Goal: Transaction & Acquisition: Purchase product/service

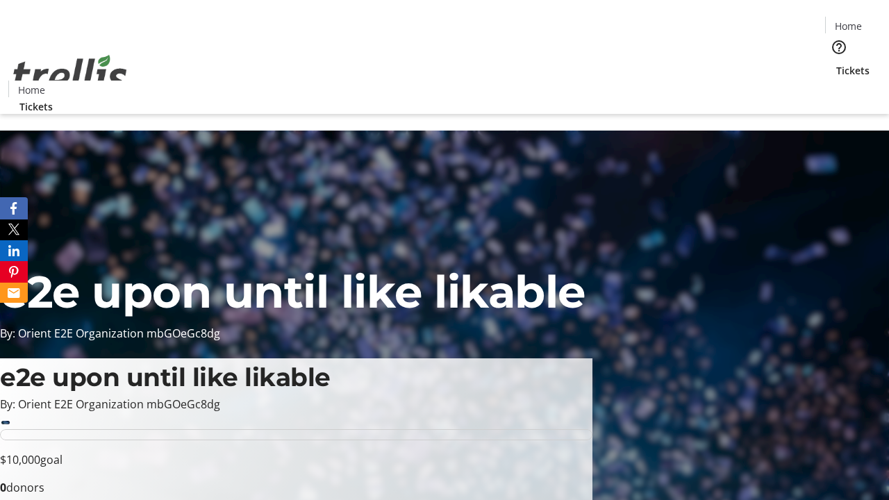
click at [836, 63] on span "Tickets" at bounding box center [852, 70] width 33 height 15
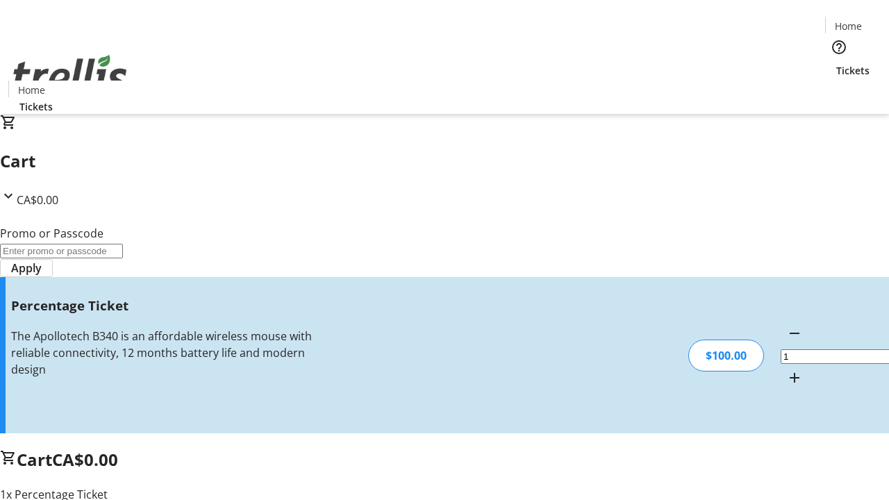
type input "BAR"
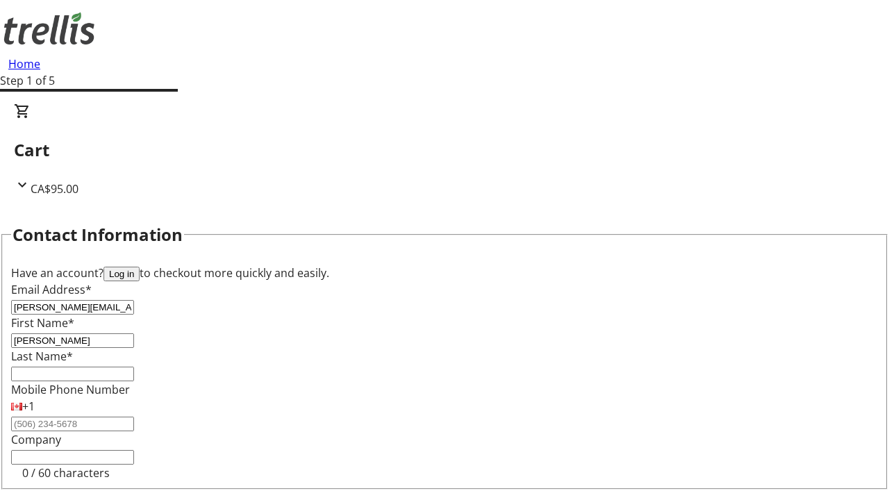
type input "[PERSON_NAME]"
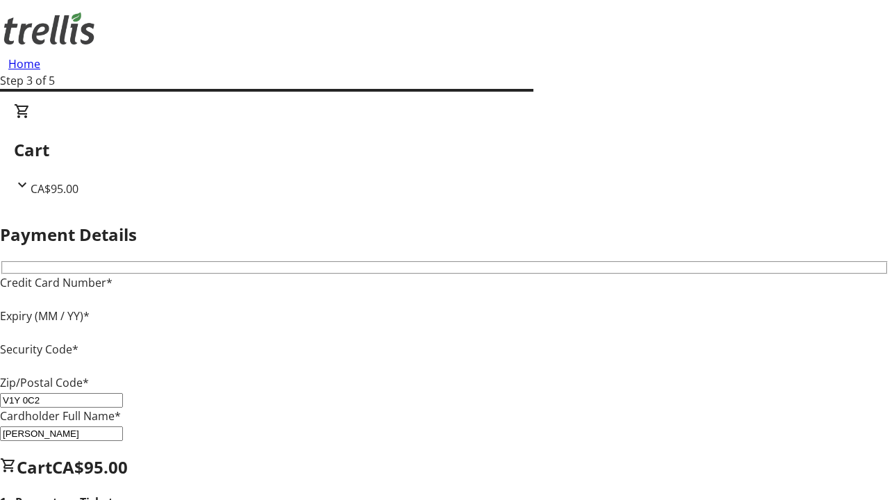
type input "V1Y 0C2"
